Goal: Information Seeking & Learning: Learn about a topic

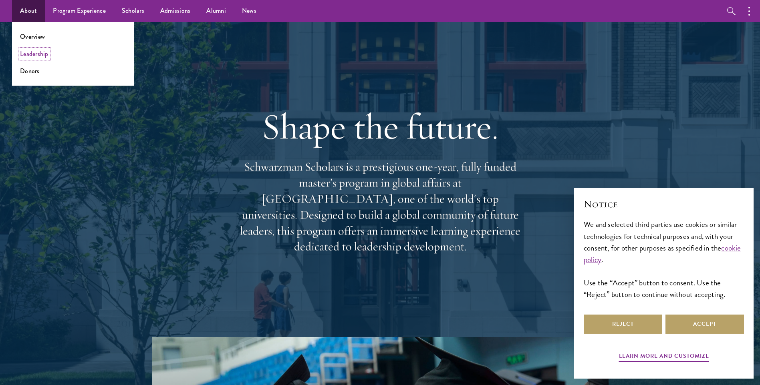
click at [40, 55] on link "Leadership" at bounding box center [34, 53] width 28 height 9
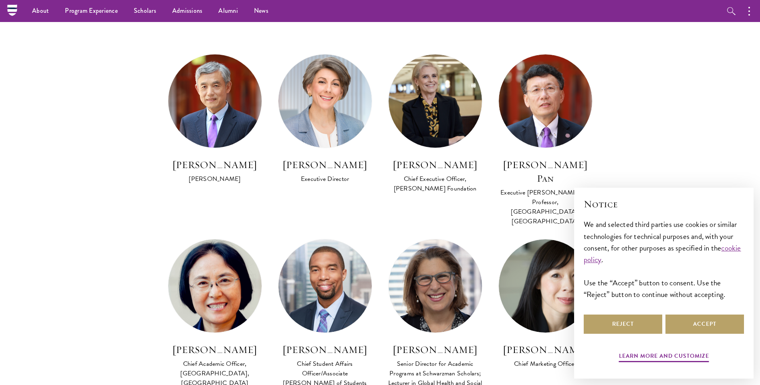
scroll to position [455, 0]
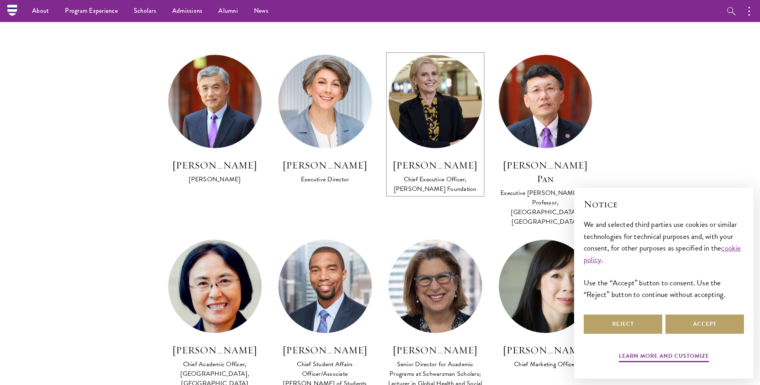
click at [438, 123] on img at bounding box center [435, 101] width 103 height 103
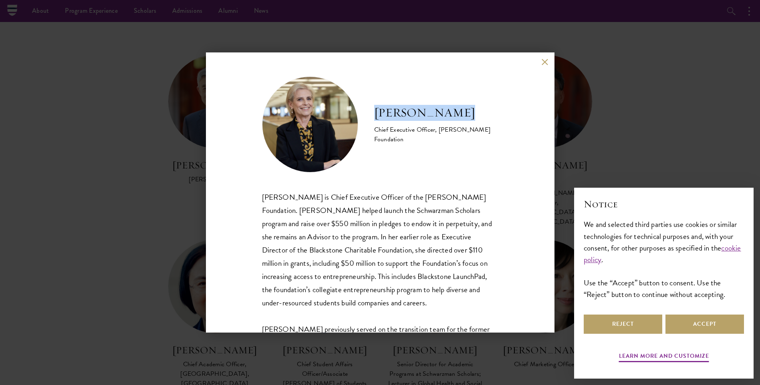
drag, startPoint x: 459, startPoint y: 112, endPoint x: 374, endPoint y: 111, distance: 84.5
click at [374, 111] on h2 "Amy Stursberg" at bounding box center [436, 113] width 124 height 16
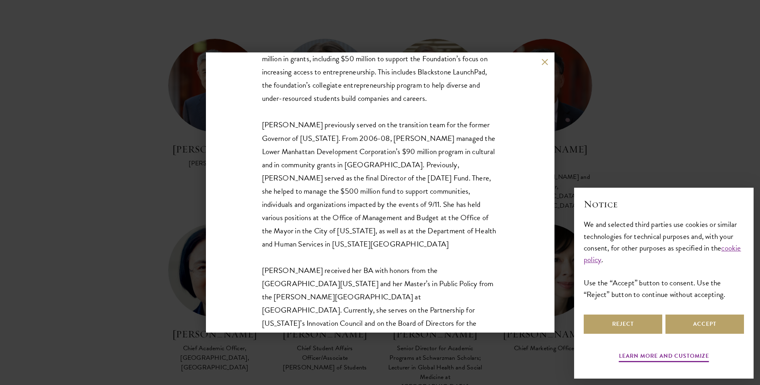
scroll to position [204, 0]
